Goal: Task Accomplishment & Management: Manage account settings

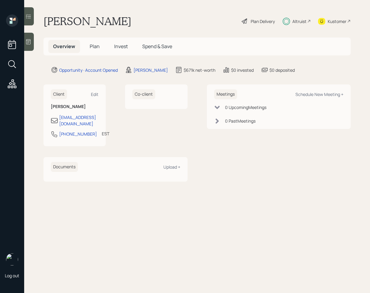
click at [116, 48] on span "Invest" at bounding box center [121, 46] width 14 height 7
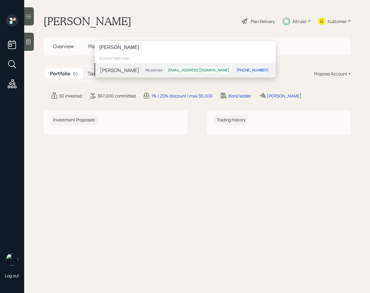
type input "joey coop"
click at [157, 72] on div "Joey Coop No advisor joeyjcoop@gmail.com 804-661-5739" at bounding box center [185, 70] width 181 height 15
